Goal: Use online tool/utility: Utilize a website feature to perform a specific function

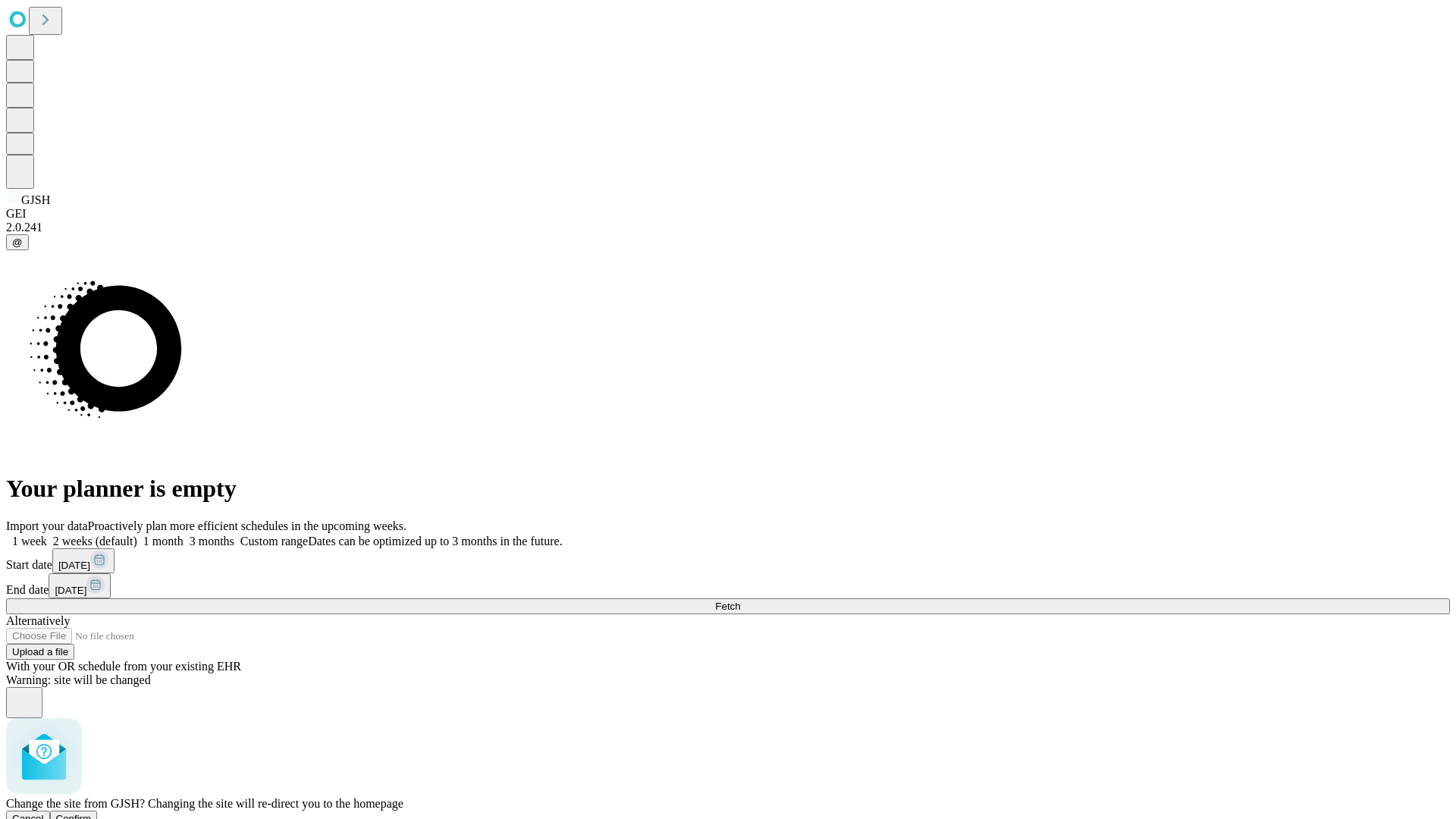
click at [92, 813] on span "Confirm" at bounding box center [74, 819] width 36 height 12
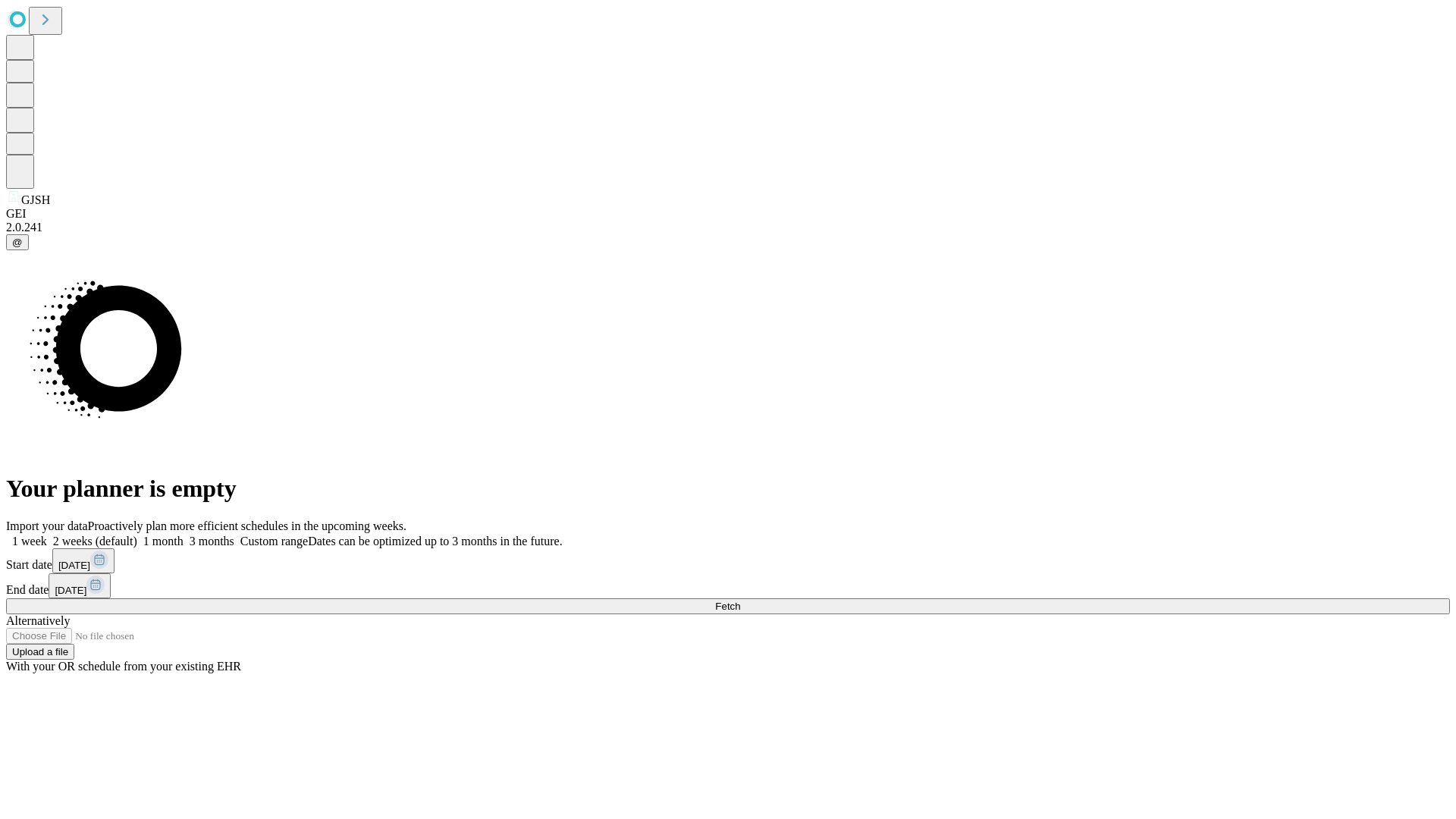
click at [138, 535] on label "2 weeks (default)" at bounding box center [92, 541] width 90 height 13
click at [740, 601] on span "Fetch" at bounding box center [728, 607] width 25 height 12
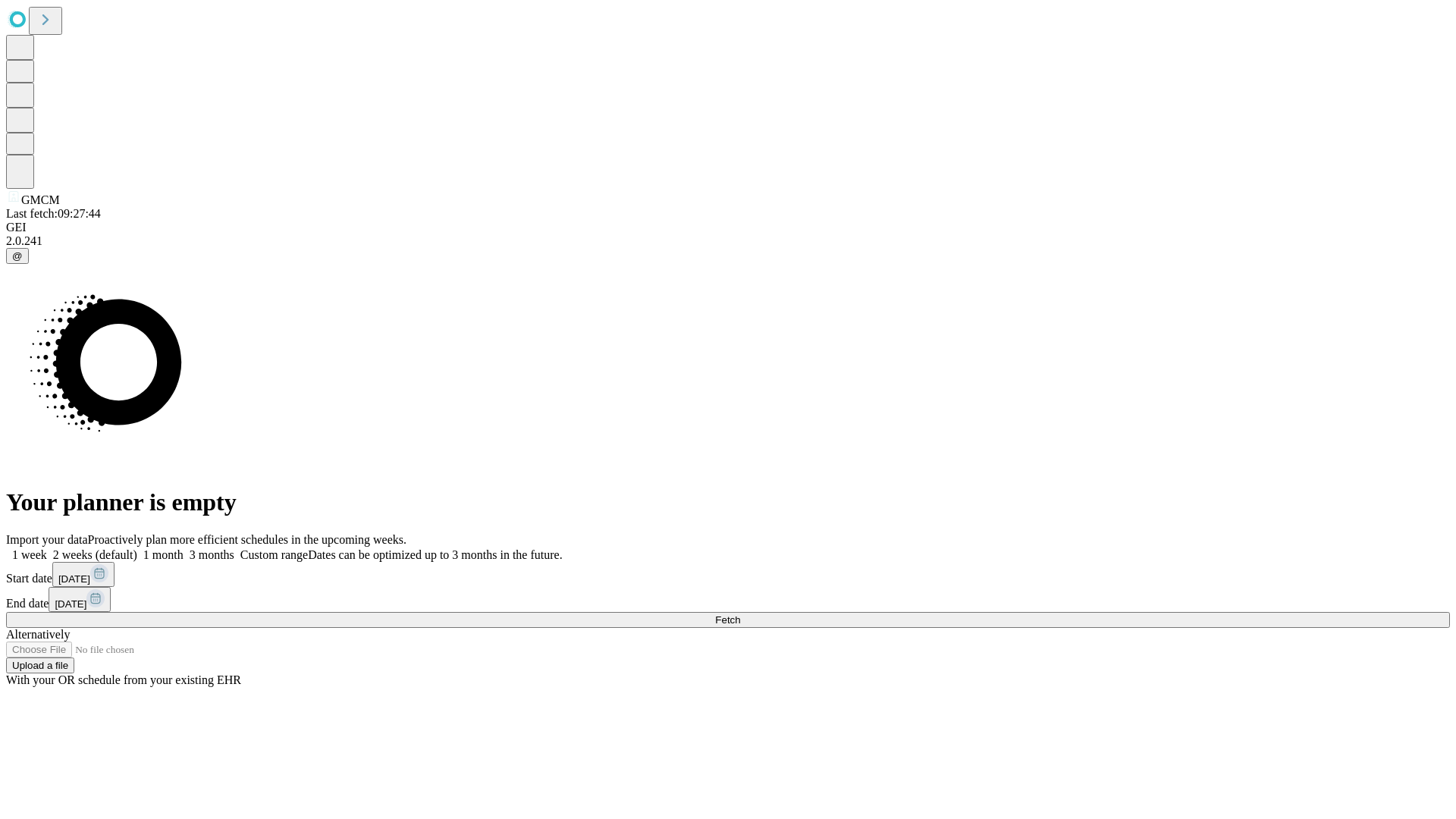
click at [138, 549] on label "2 weeks (default)" at bounding box center [92, 555] width 90 height 13
click at [740, 614] on span "Fetch" at bounding box center [728, 620] width 25 height 12
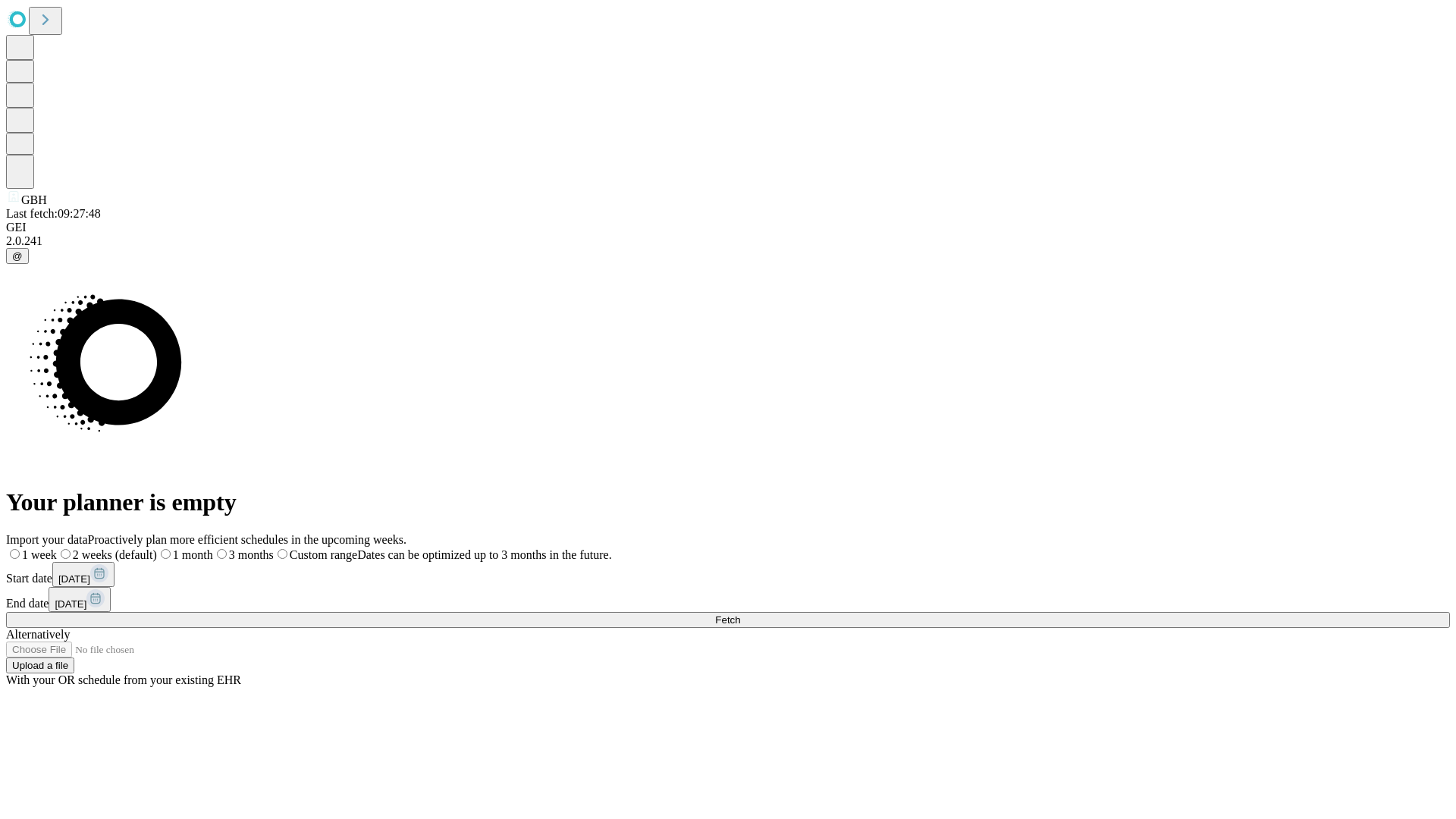
click at [740, 614] on span "Fetch" at bounding box center [728, 620] width 25 height 12
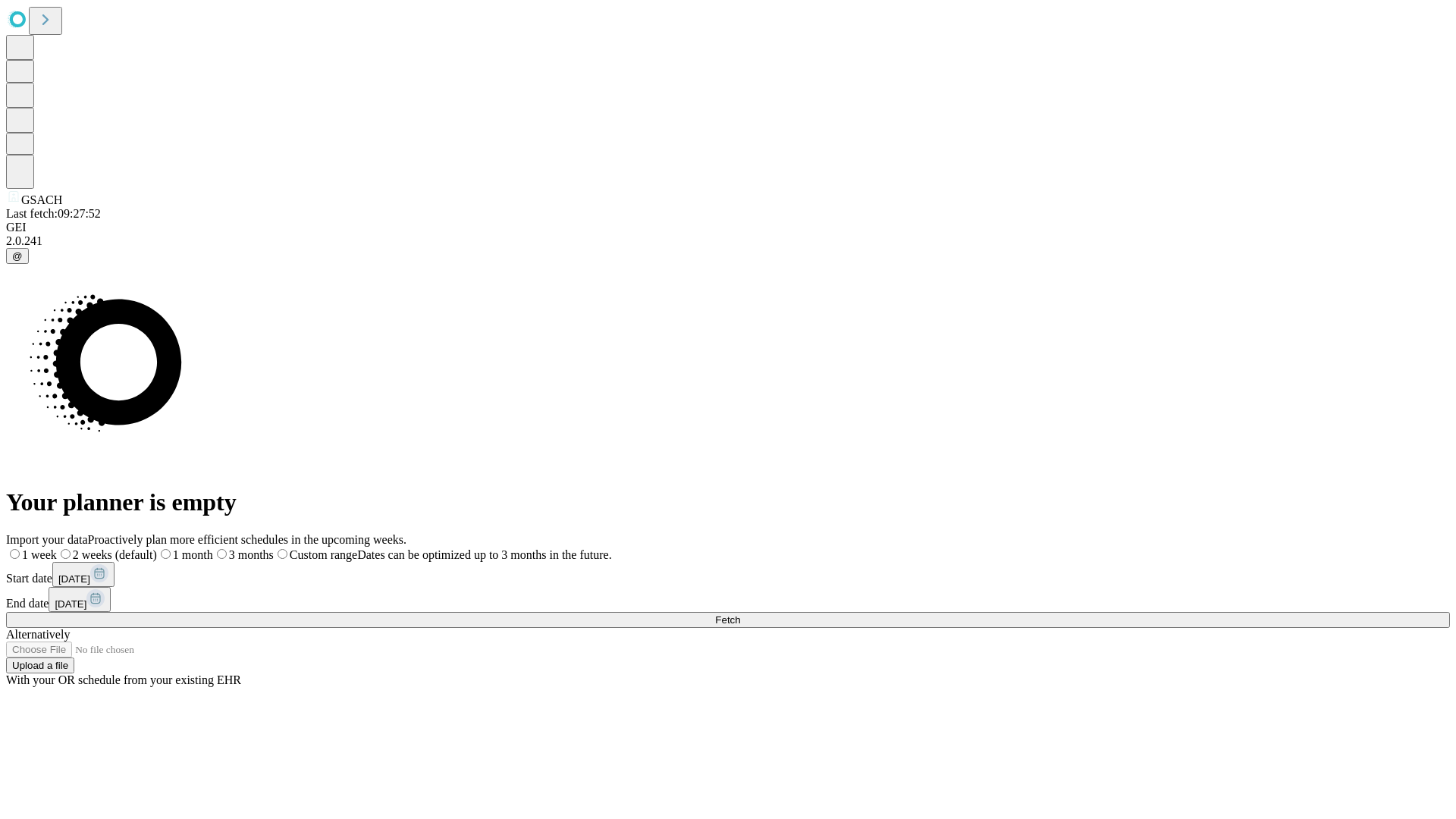
click at [740, 614] on span "Fetch" at bounding box center [728, 620] width 25 height 12
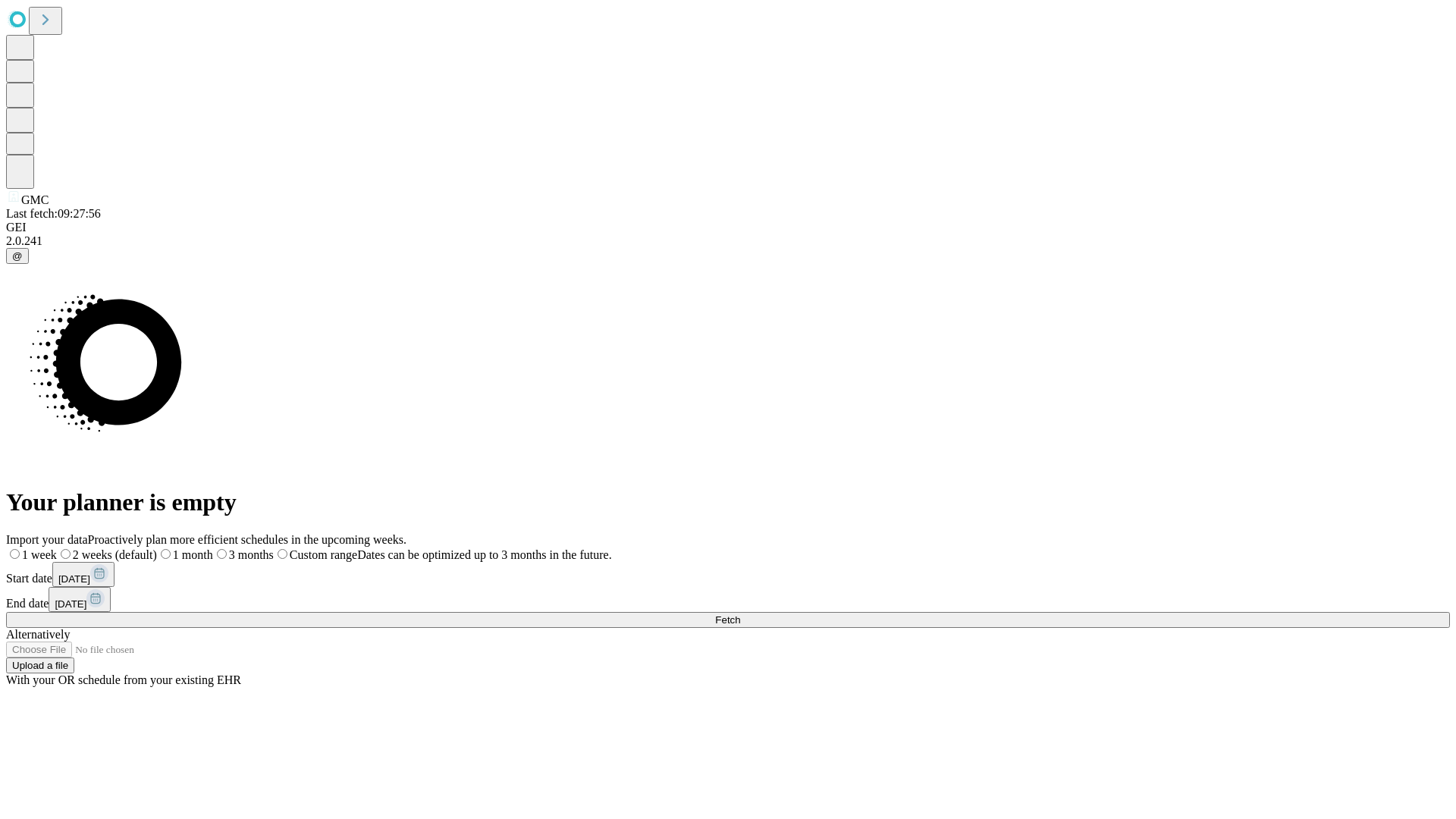
click at [157, 549] on label "2 weeks (default)" at bounding box center [107, 555] width 100 height 13
click at [740, 614] on span "Fetch" at bounding box center [728, 620] width 25 height 12
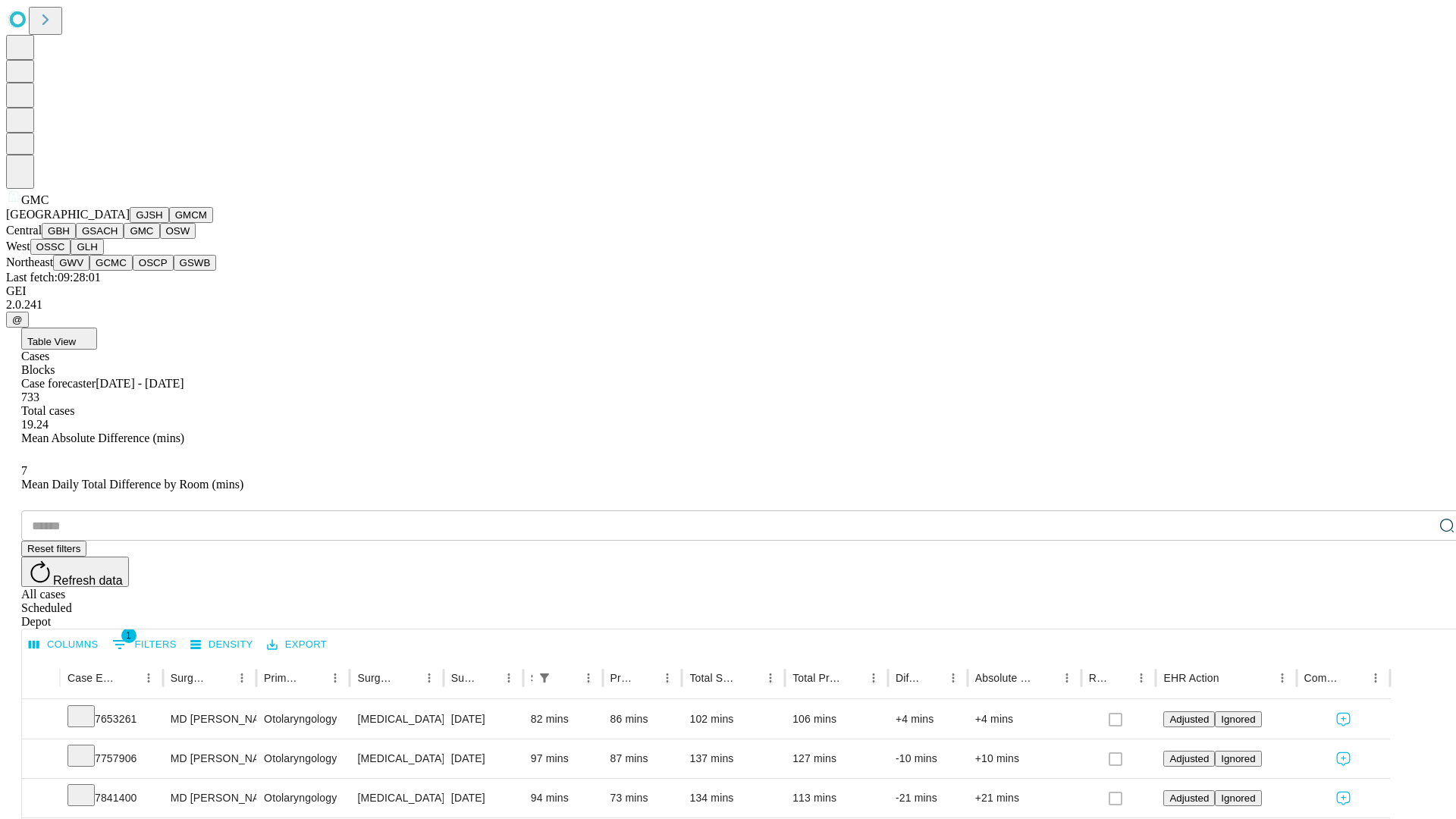
click at [160, 239] on button "OSW" at bounding box center [178, 230] width 36 height 16
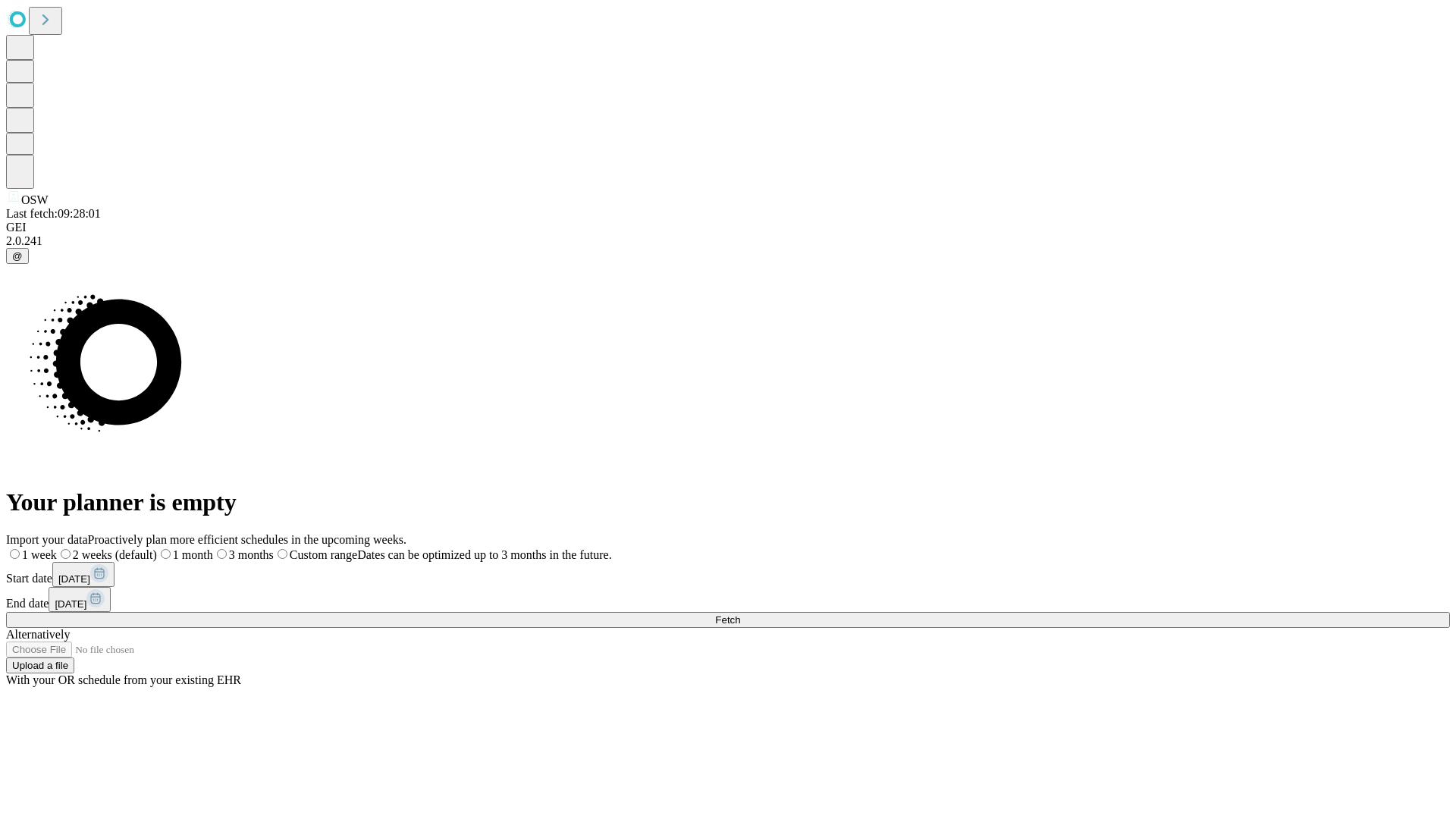
click at [740, 614] on span "Fetch" at bounding box center [728, 620] width 25 height 12
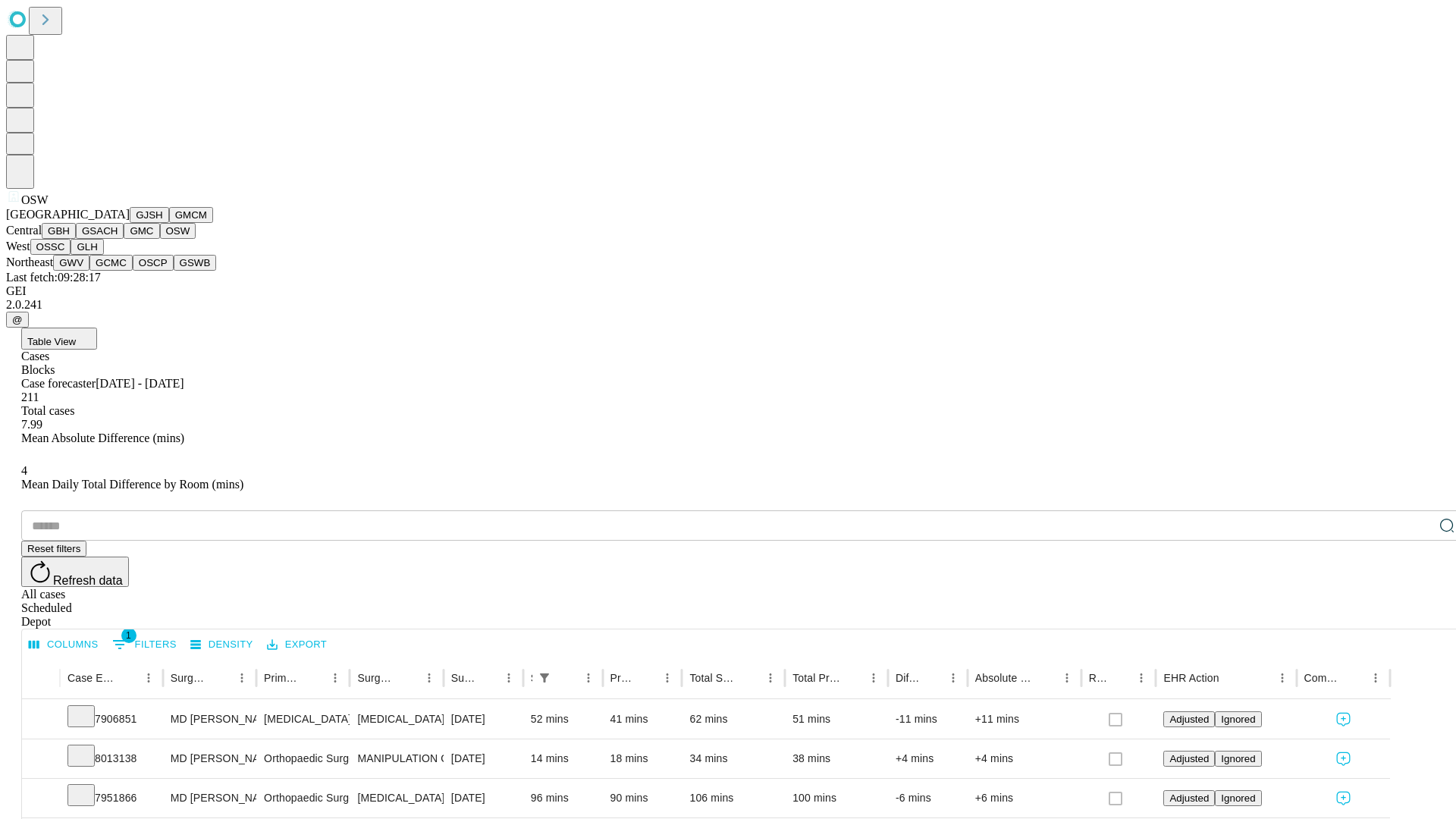
click at [71, 254] on button "OSSC" at bounding box center [51, 246] width 41 height 16
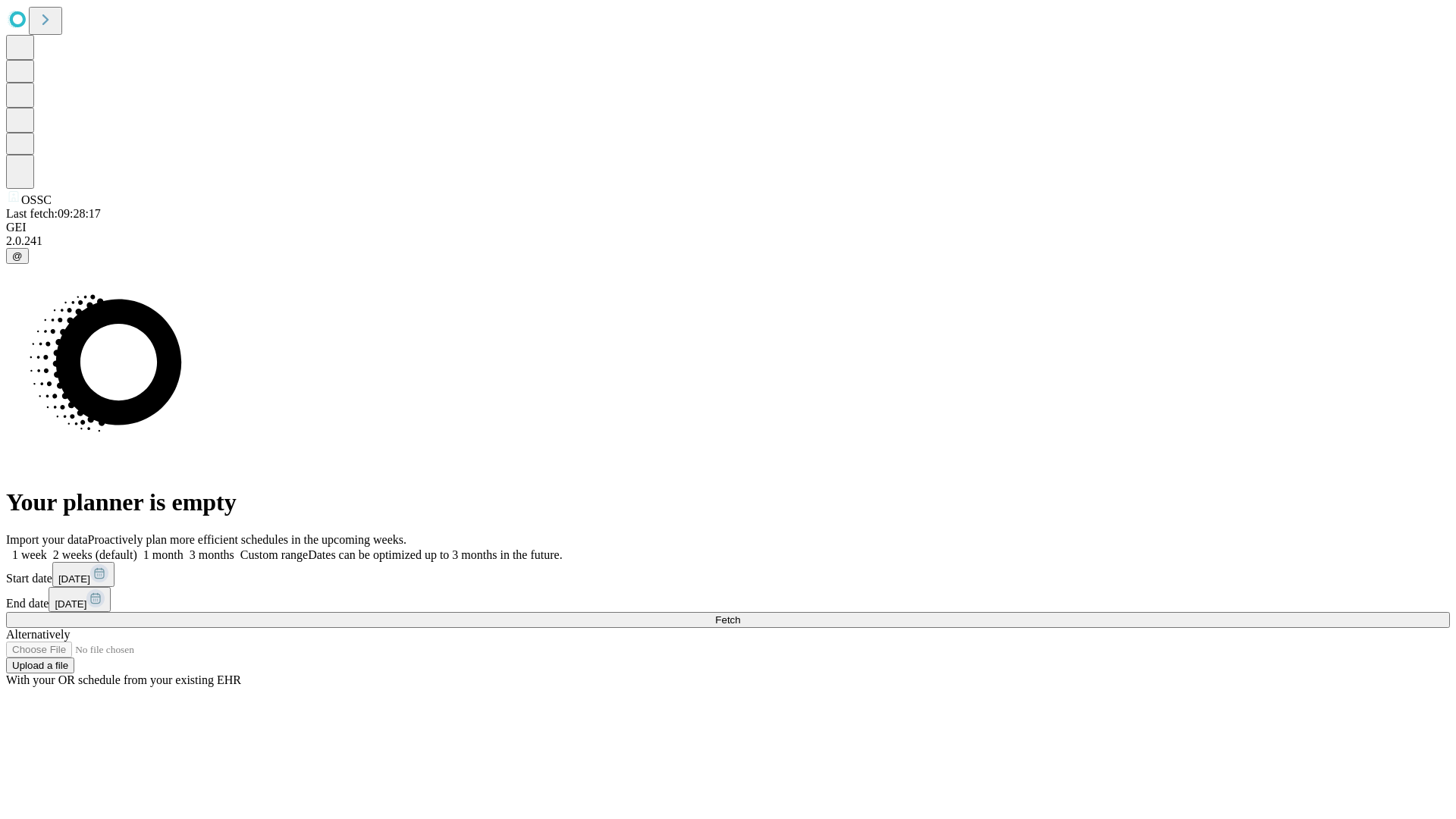
click at [138, 549] on label "2 weeks (default)" at bounding box center [92, 555] width 90 height 13
click at [740, 614] on span "Fetch" at bounding box center [728, 620] width 25 height 12
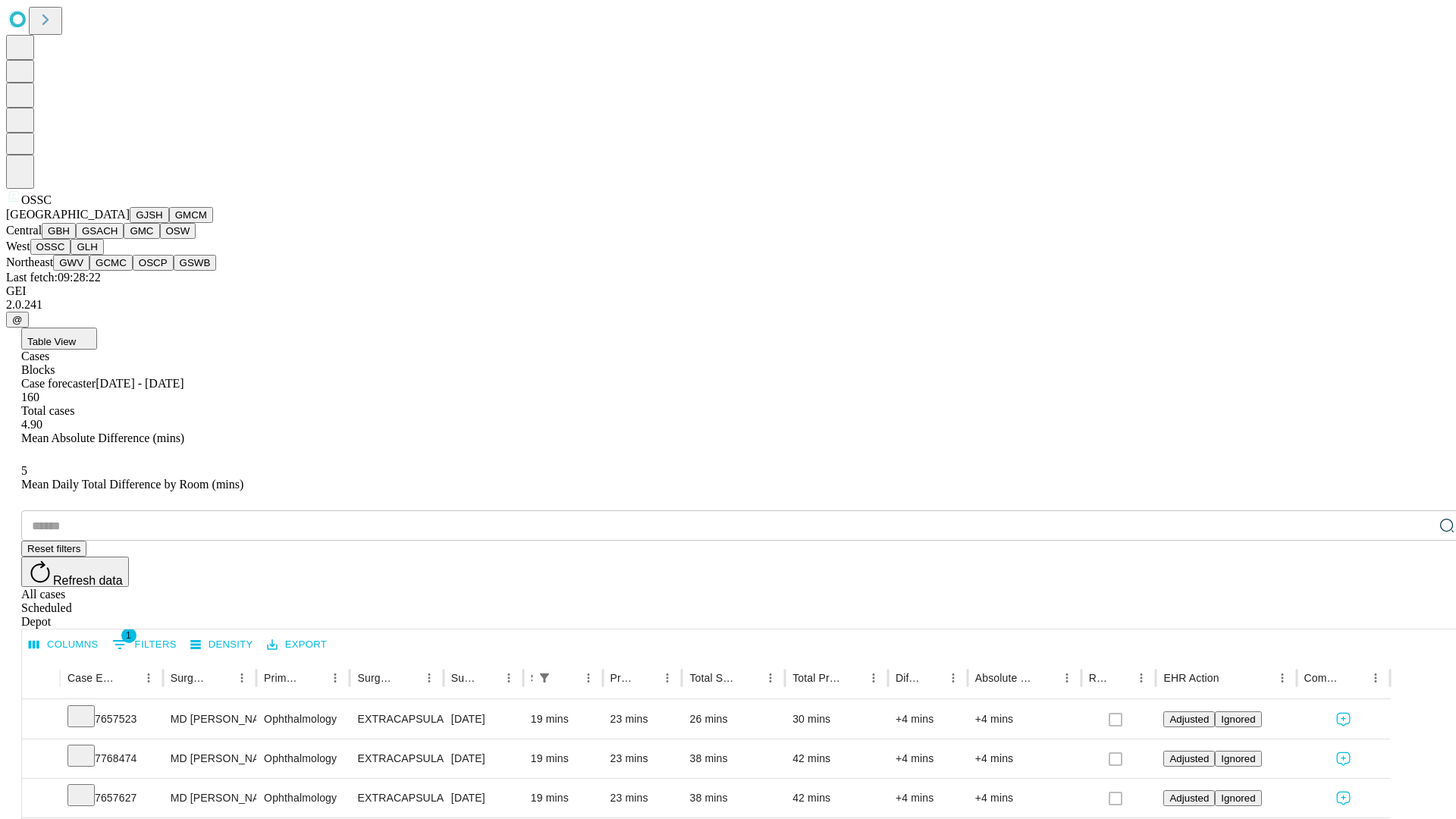
click at [103, 254] on button "GLH" at bounding box center [86, 246] width 32 height 16
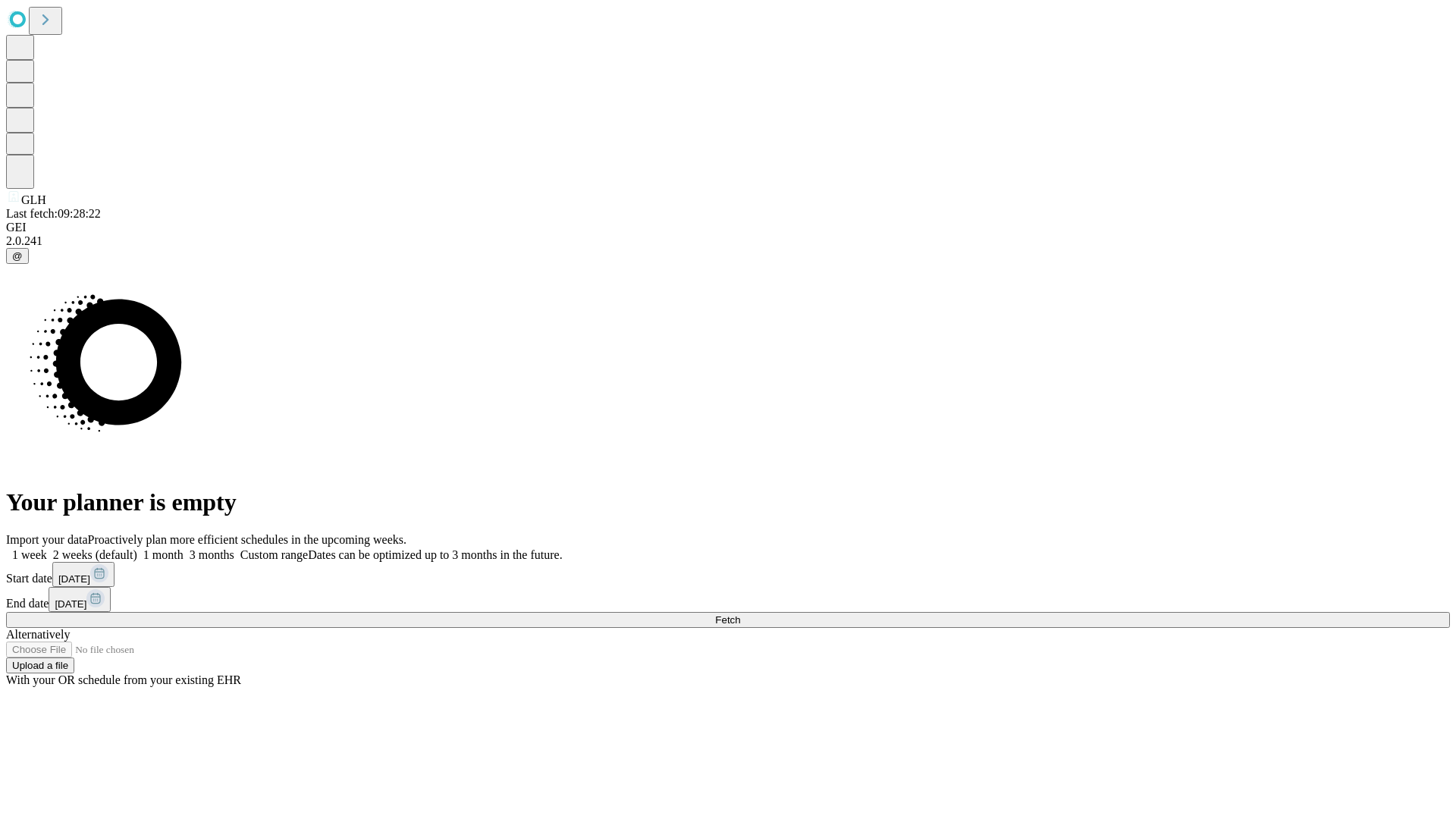
click at [138, 549] on label "2 weeks (default)" at bounding box center [92, 555] width 90 height 13
click at [740, 614] on span "Fetch" at bounding box center [728, 620] width 25 height 12
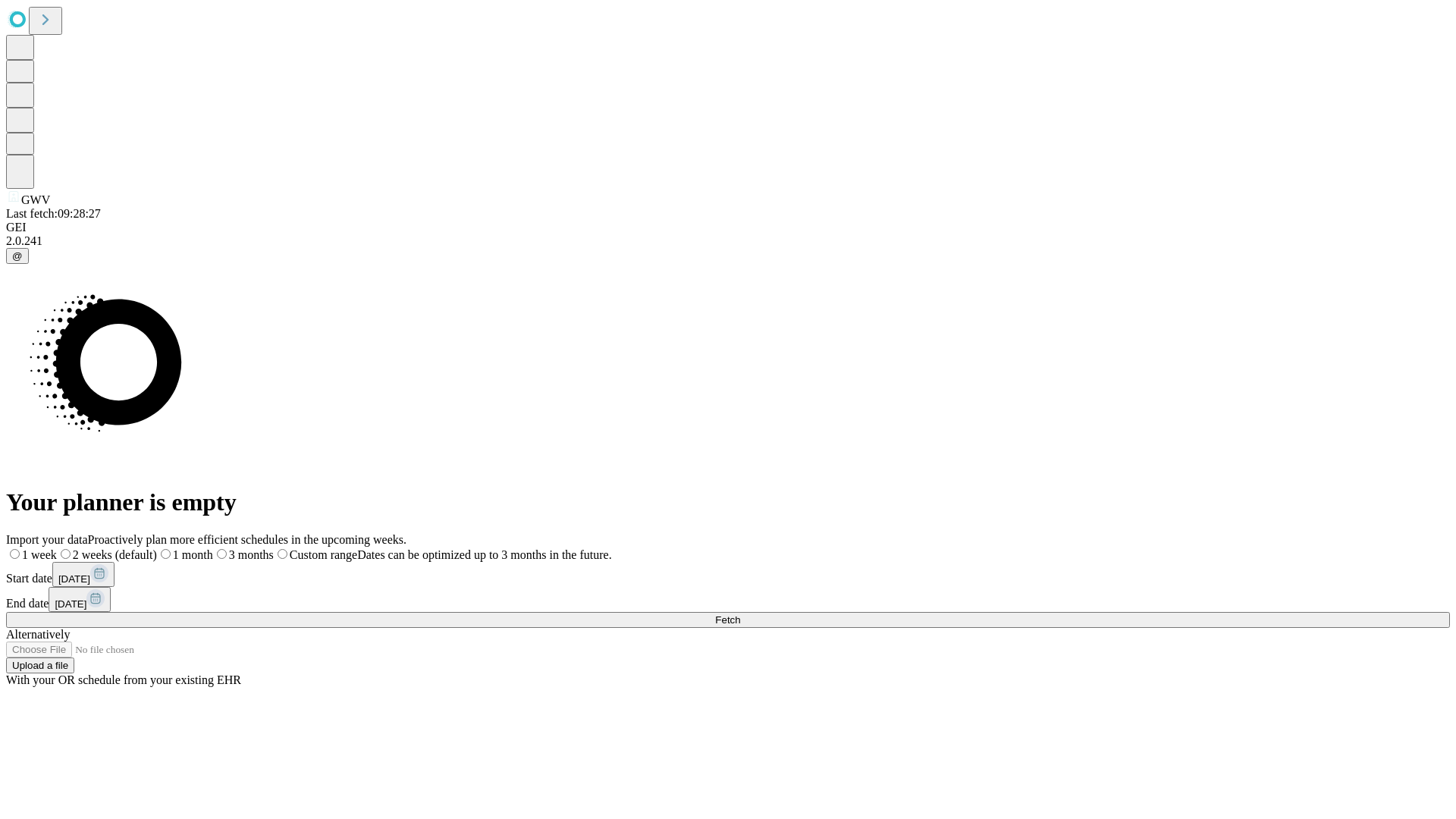
click at [157, 549] on label "2 weeks (default)" at bounding box center [107, 555] width 100 height 13
click at [740, 614] on span "Fetch" at bounding box center [728, 620] width 25 height 12
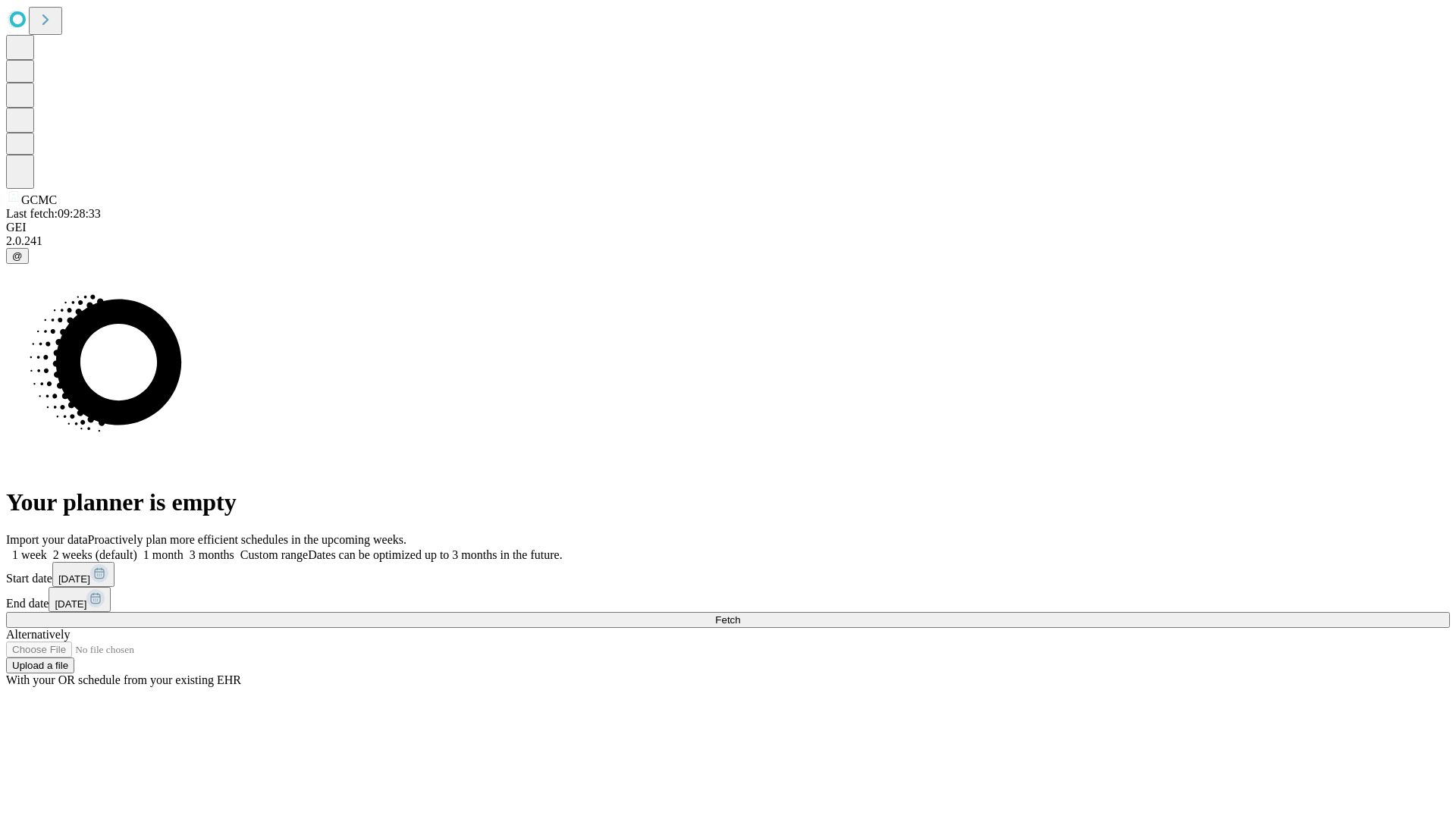
click at [138, 549] on label "2 weeks (default)" at bounding box center [92, 555] width 90 height 13
click at [740, 614] on span "Fetch" at bounding box center [728, 620] width 25 height 12
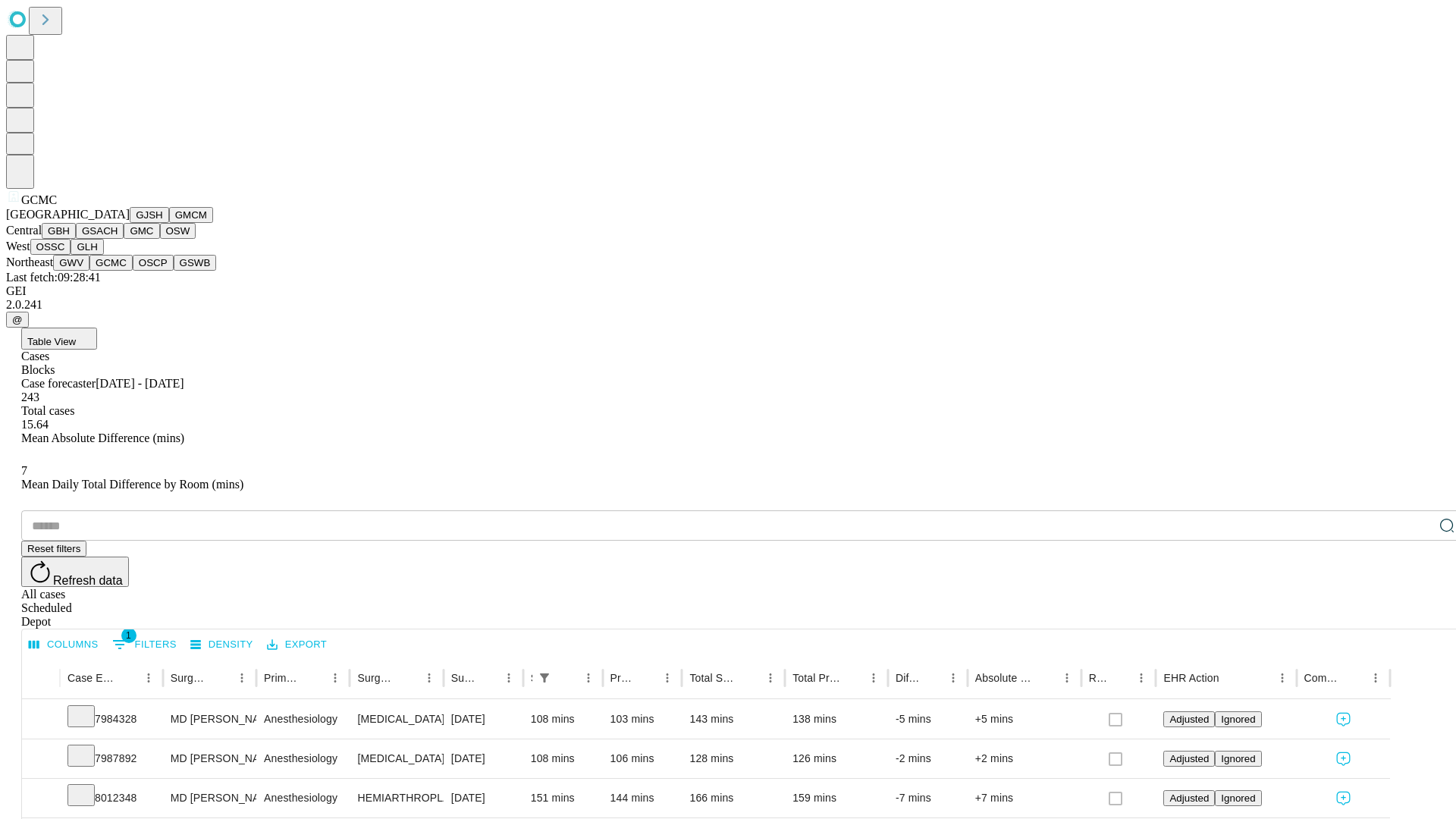
click at [133, 271] on button "OSCP" at bounding box center [152, 262] width 41 height 16
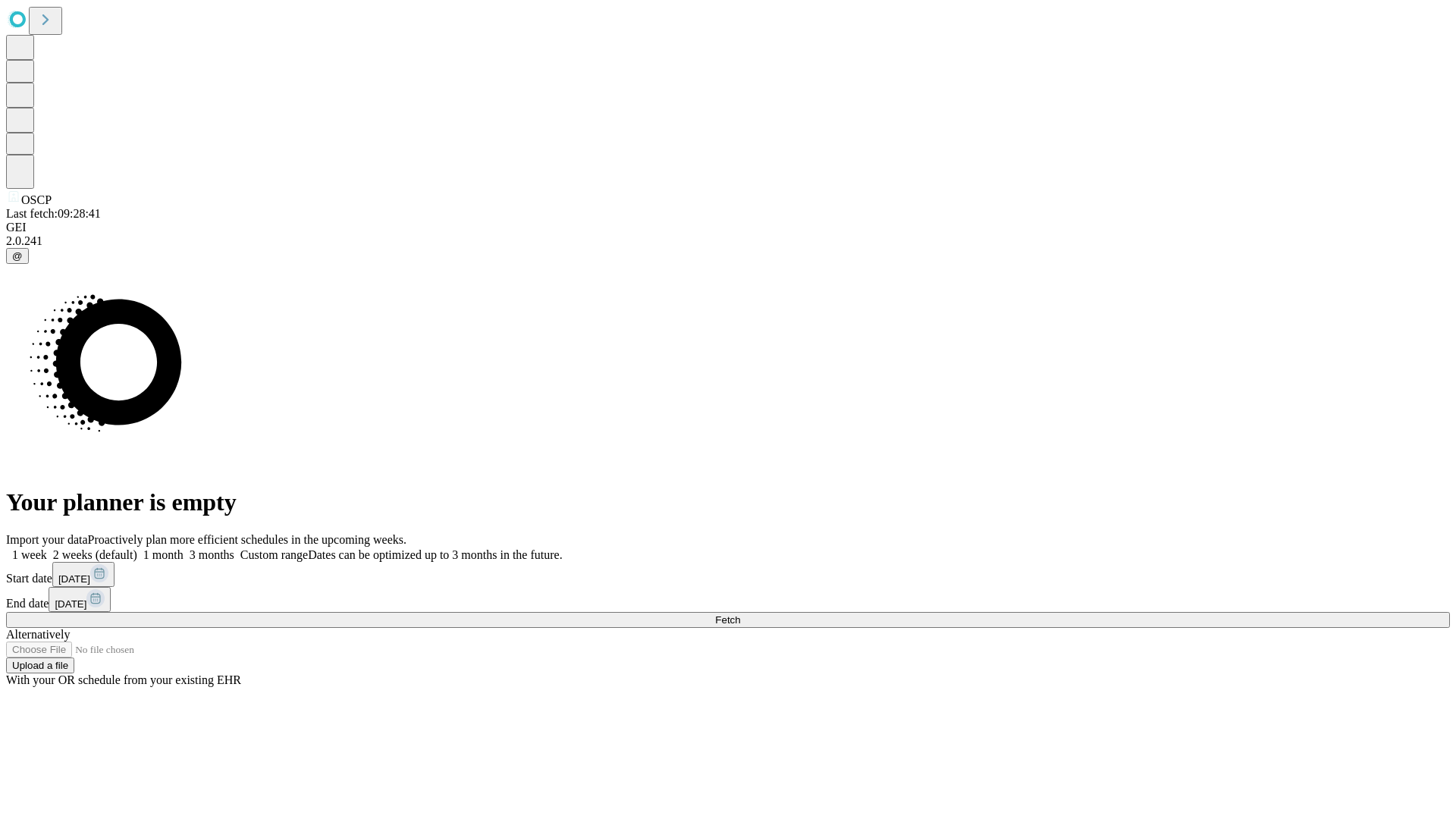
click at [138, 549] on label "2 weeks (default)" at bounding box center [92, 555] width 90 height 13
click at [740, 614] on span "Fetch" at bounding box center [728, 620] width 25 height 12
